Goal: Task Accomplishment & Management: Manage account settings

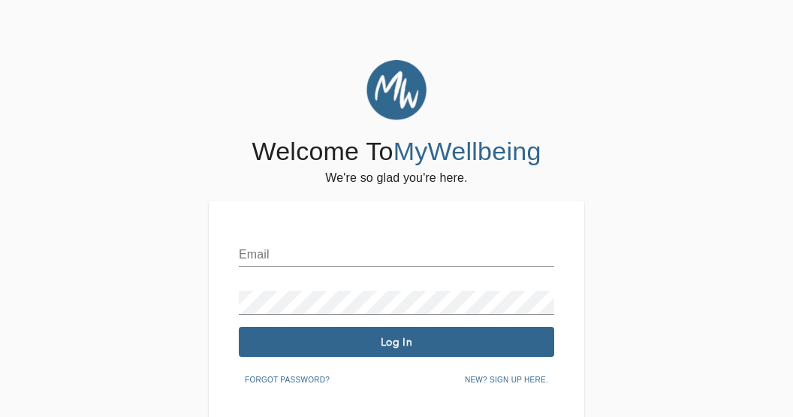
click at [304, 256] on input "text" at bounding box center [396, 255] width 315 height 24
type input "[EMAIL_ADDRESS][DOMAIN_NAME]"
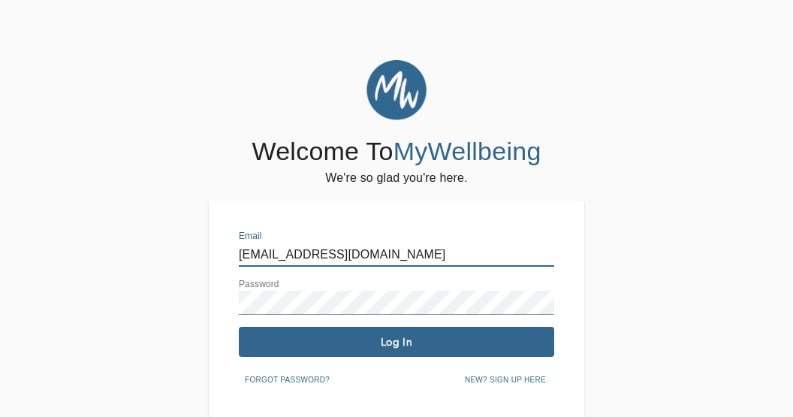
click at [420, 337] on span "Log In" at bounding box center [396, 342] width 303 height 14
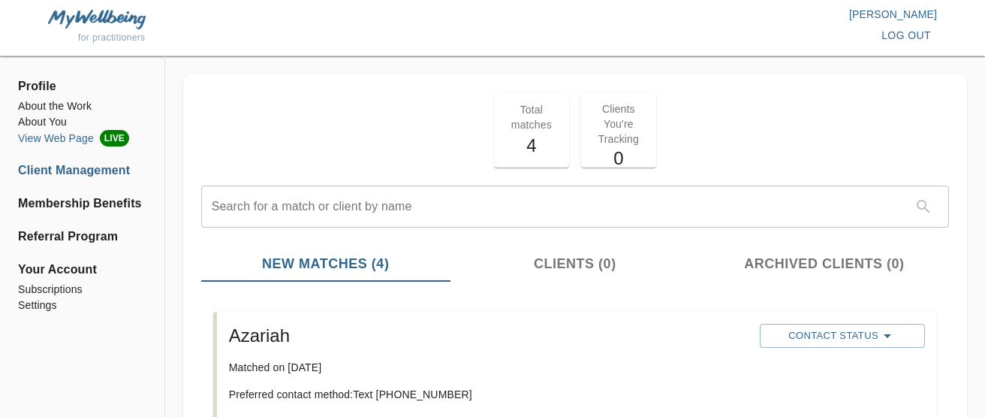
click at [62, 136] on li "View Web Page LIVE" at bounding box center [82, 138] width 128 height 17
click at [792, 13] on p "[PERSON_NAME]" at bounding box center [715, 14] width 445 height 15
click at [69, 137] on li "View Web Page LIVE" at bounding box center [82, 138] width 128 height 17
